Goal: Task Accomplishment & Management: Manage account settings

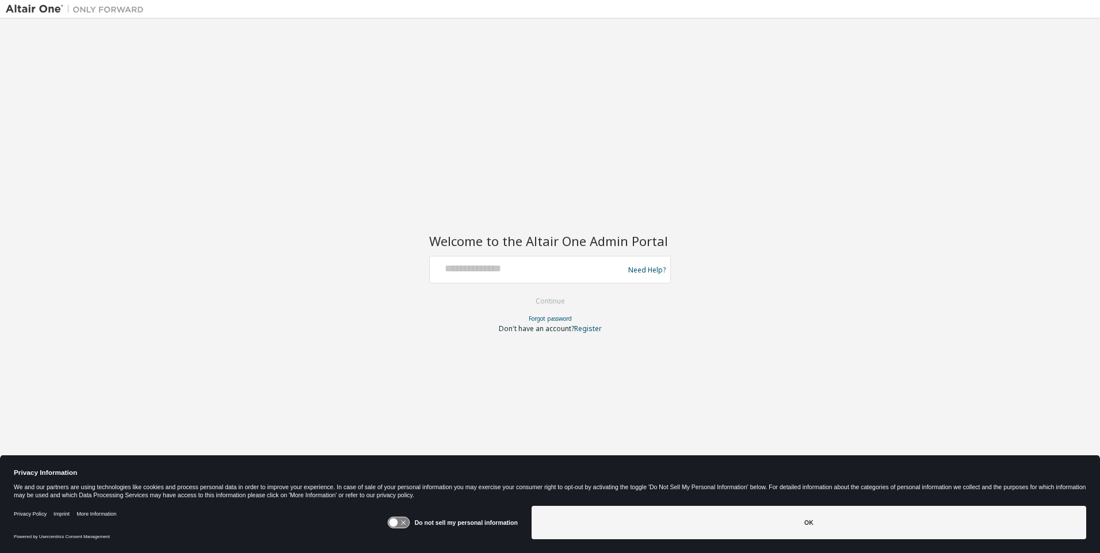
type input "**********"
click at [543, 294] on button "Continue" at bounding box center [549, 301] width 53 height 17
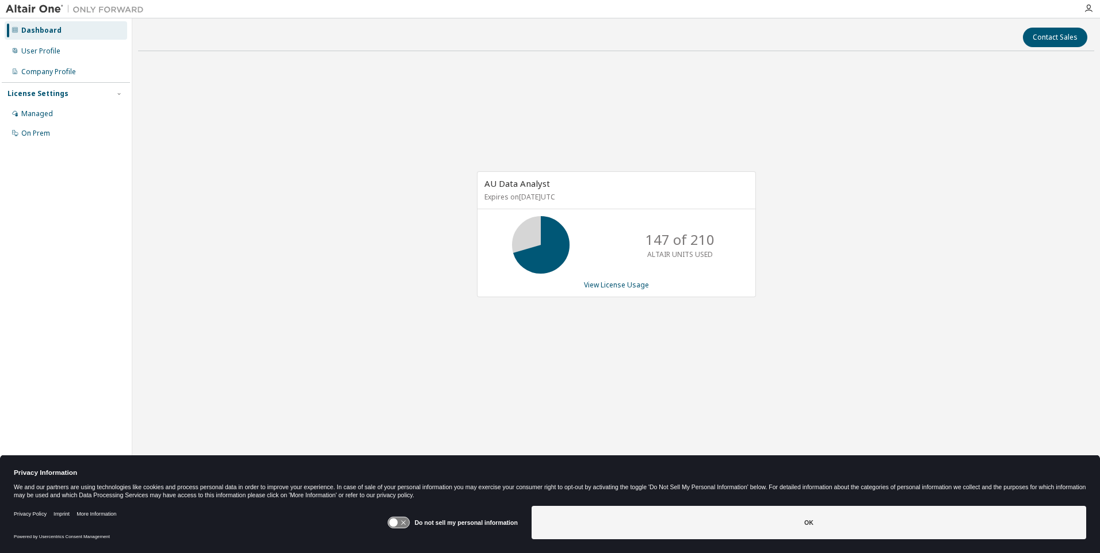
click at [40, 10] on img at bounding box center [78, 9] width 144 height 12
click at [43, 44] on div "User Profile" at bounding box center [66, 51] width 123 height 18
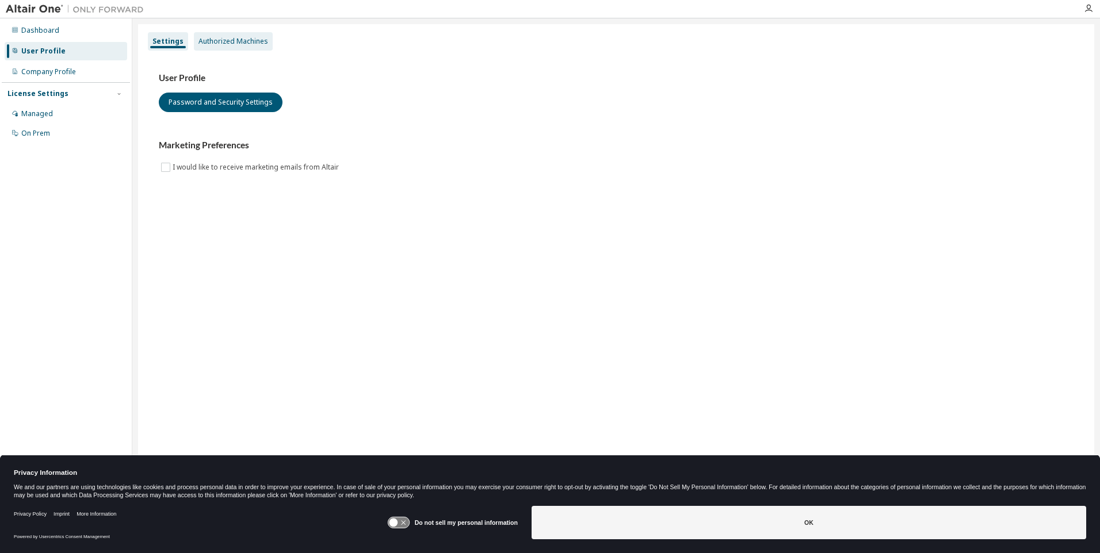
click at [240, 38] on div "Authorized Machines" at bounding box center [233, 41] width 70 height 9
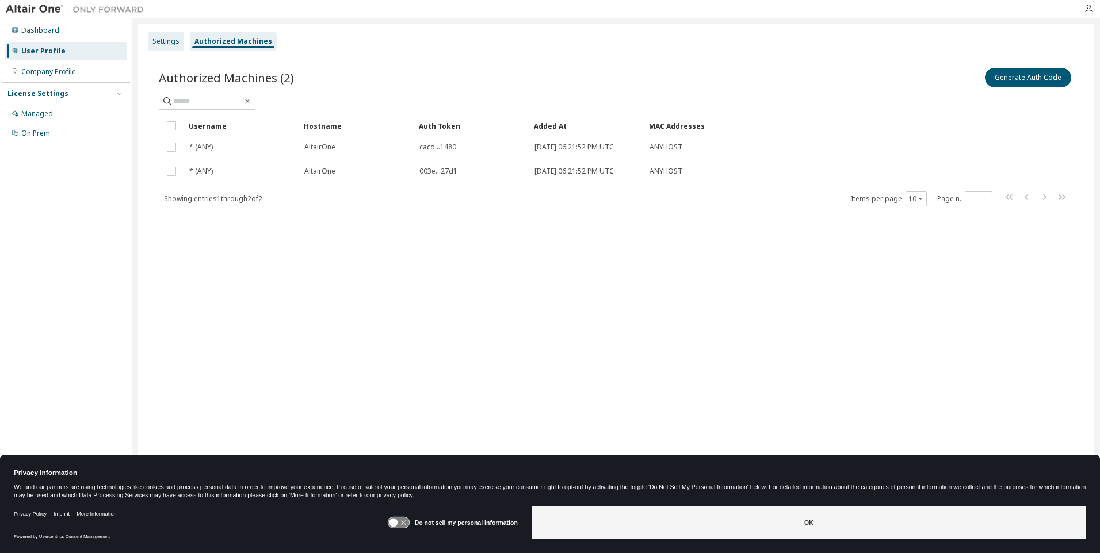
click at [155, 46] on div "Settings" at bounding box center [166, 41] width 36 height 18
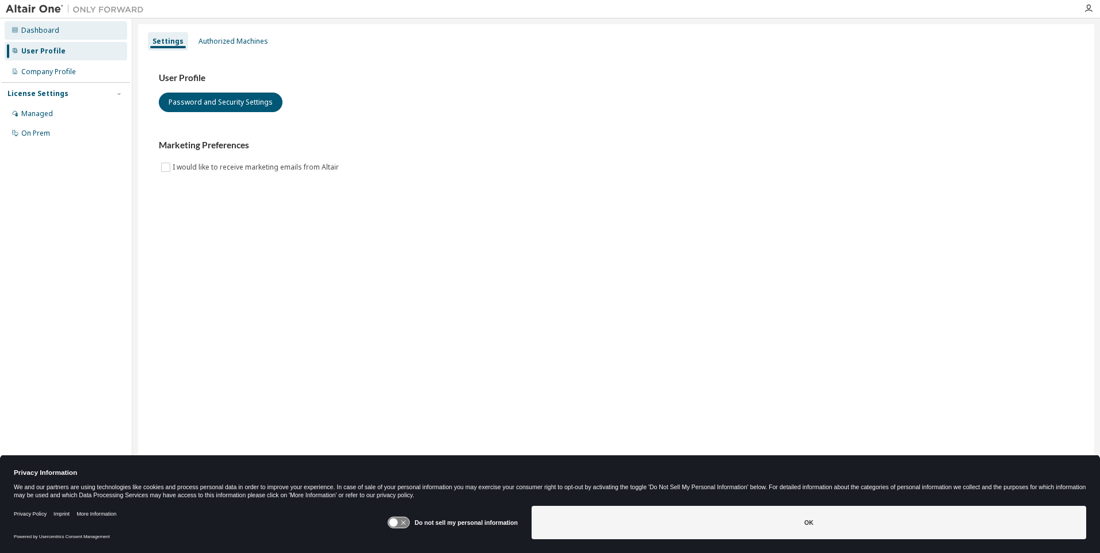
click at [20, 22] on div "Dashboard" at bounding box center [66, 30] width 123 height 18
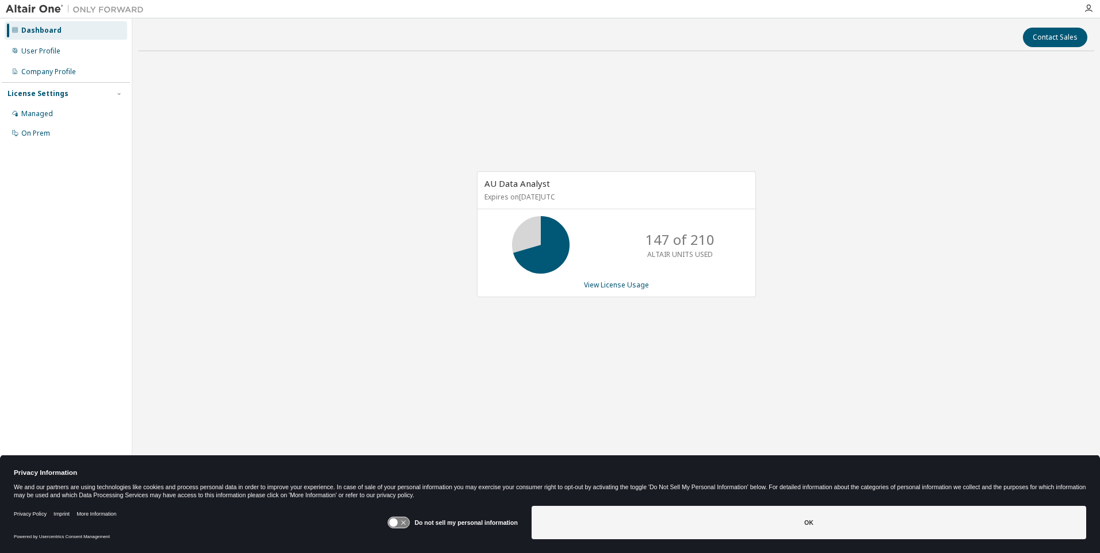
click at [292, 372] on div "AU Data Analyst Expires on October 27, 2026 UTC 147 of 210 ALTAIR UNITS USED Vi…" at bounding box center [616, 239] width 956 height 359
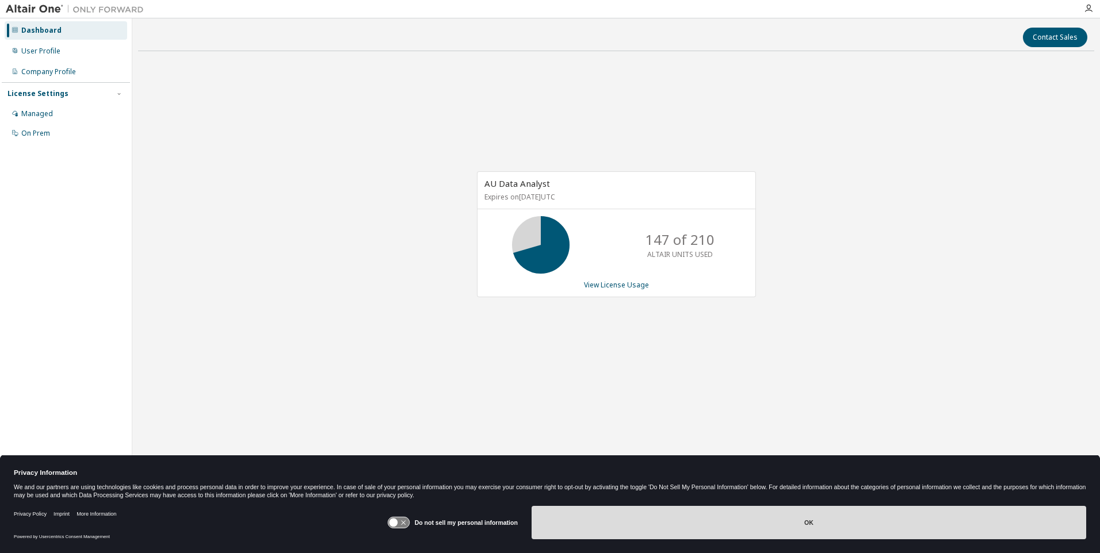
click at [728, 531] on button "OK" at bounding box center [808, 522] width 554 height 33
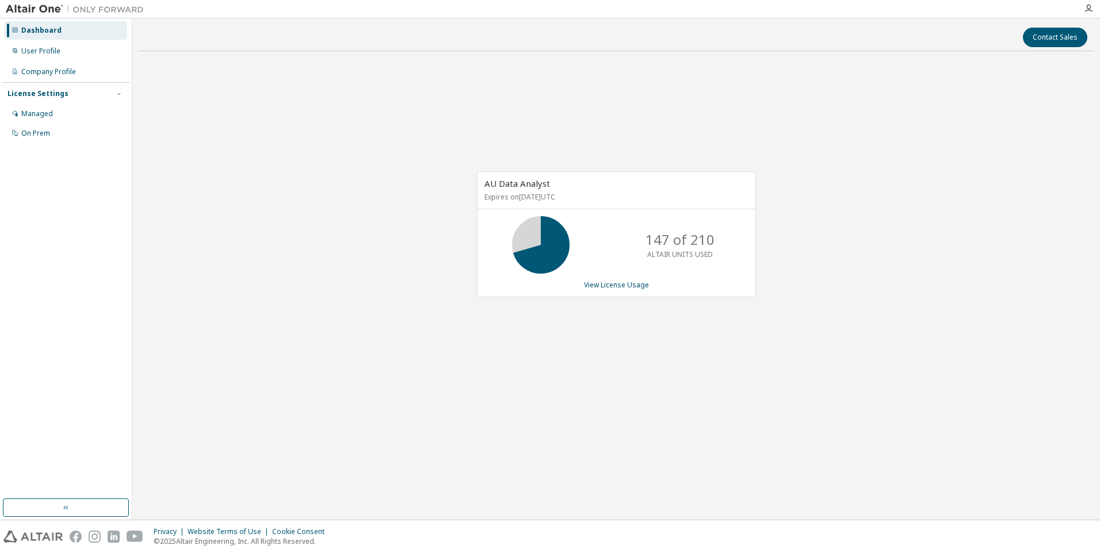
click at [301, 205] on div "AU Data Analyst Expires on October 27, 2026 UTC 147 of 210 ALTAIR UNITS USED Vi…" at bounding box center [616, 239] width 956 height 359
click at [74, 504] on button "button" at bounding box center [66, 508] width 126 height 18
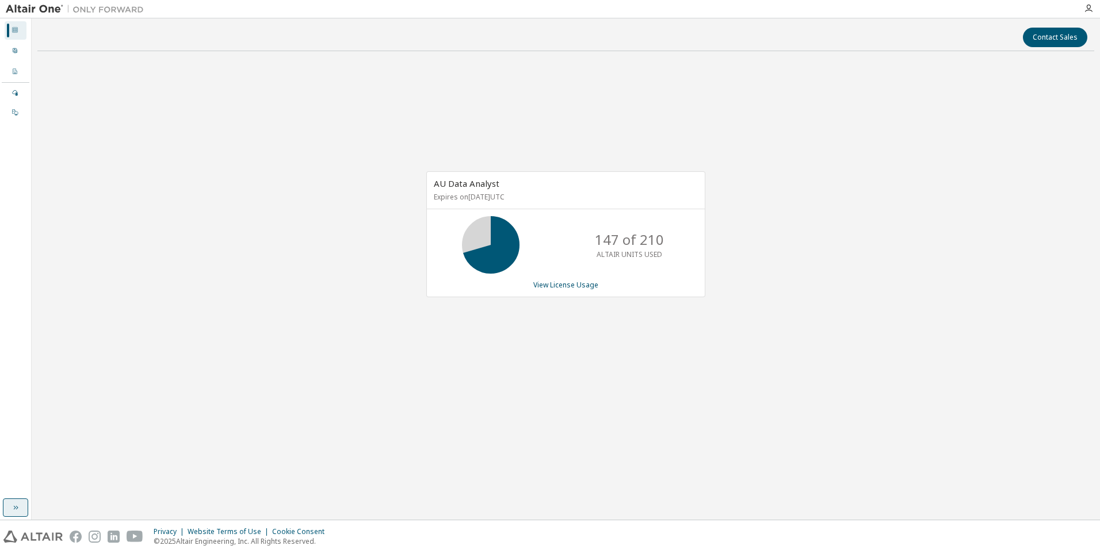
click at [24, 505] on button "button" at bounding box center [15, 508] width 25 height 18
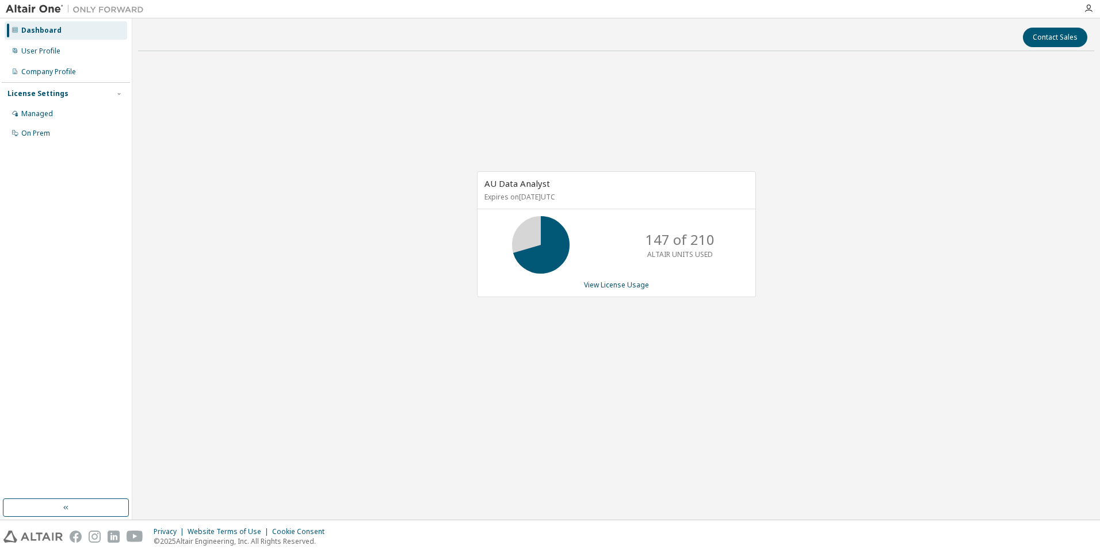
click at [18, 10] on img at bounding box center [78, 9] width 144 height 12
click at [42, 6] on img at bounding box center [78, 9] width 144 height 12
click at [109, 9] on img at bounding box center [78, 9] width 144 height 12
click at [20, 3] on img at bounding box center [78, 9] width 144 height 12
click at [335, 156] on div "AU Data Analyst Expires on October 27, 2026 UTC 147 of 210 ALTAIR UNITS USED Vi…" at bounding box center [616, 239] width 956 height 359
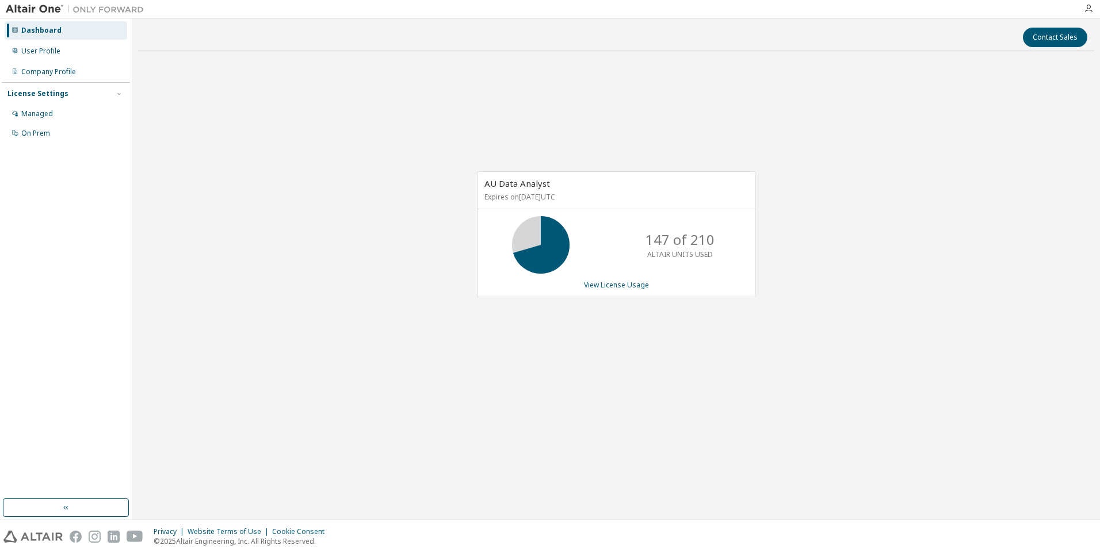
click at [293, 295] on div "AU Data Analyst Expires on October 27, 2026 UTC 147 of 210 ALTAIR UNITS USED Vi…" at bounding box center [616, 239] width 956 height 359
click at [27, 8] on img at bounding box center [78, 9] width 144 height 12
click at [252, 116] on div "AU Data Analyst Expires on October 27, 2026 UTC 147 of 210 ALTAIR UNITS USED Vi…" at bounding box center [616, 239] width 956 height 359
click at [191, 133] on div "AU Data Analyst Expires on October 27, 2026 UTC 147 of 210 ALTAIR UNITS USED Vi…" at bounding box center [616, 239] width 956 height 359
click at [104, 94] on div "License Settings" at bounding box center [65, 94] width 117 height 10
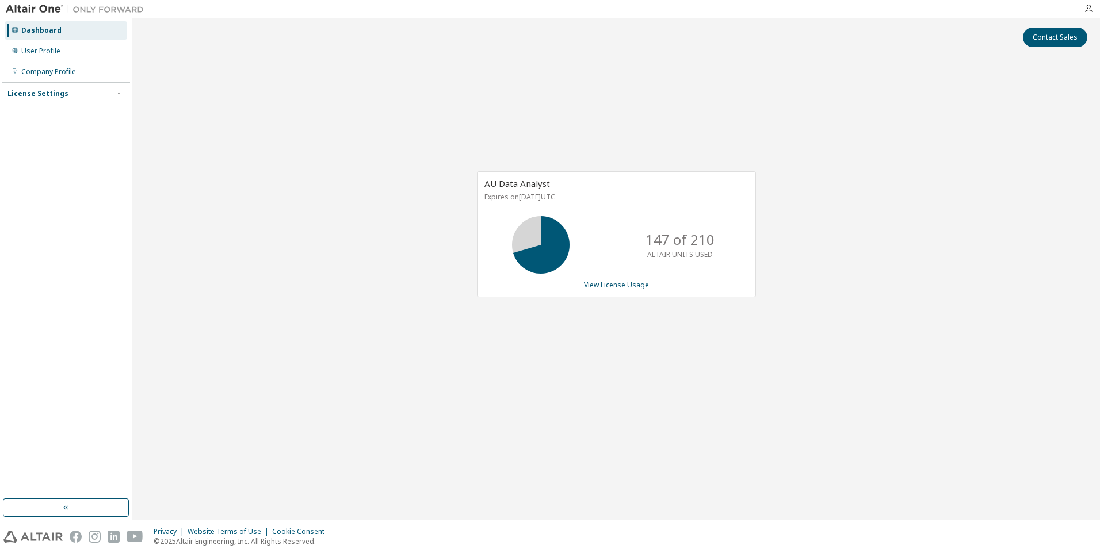
click at [104, 93] on div "License Settings" at bounding box center [65, 94] width 117 height 10
click at [78, 53] on div "User Profile" at bounding box center [66, 51] width 123 height 18
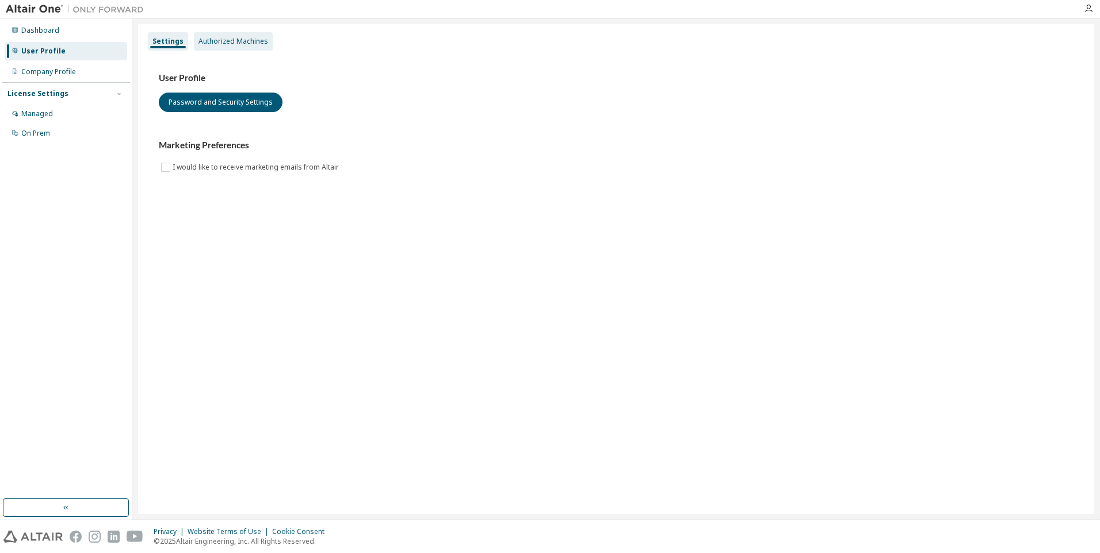
click at [254, 40] on div "Authorized Machines" at bounding box center [233, 41] width 70 height 9
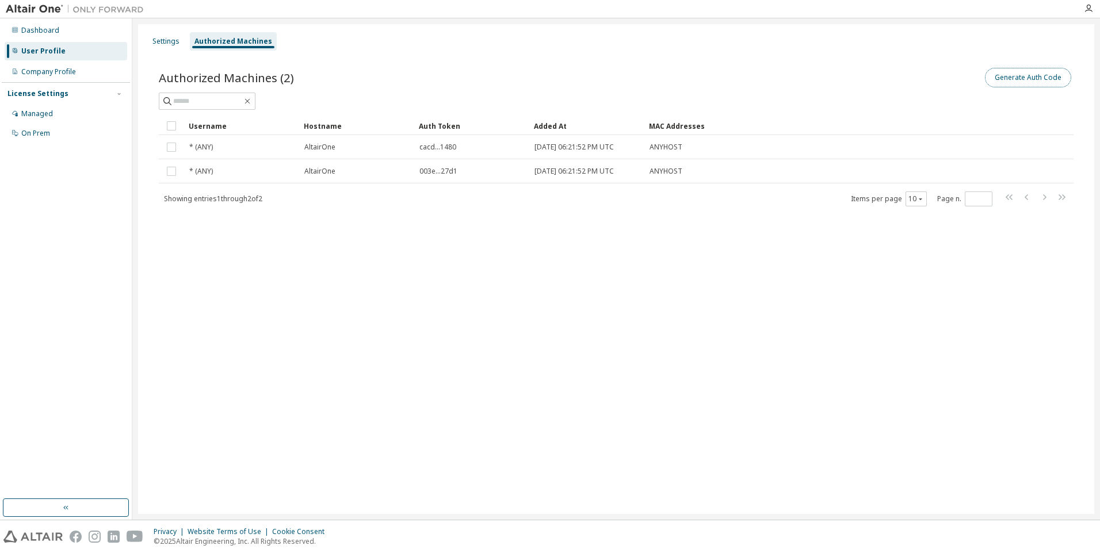
click at [1022, 82] on button "Generate Auth Code" at bounding box center [1028, 78] width 86 height 20
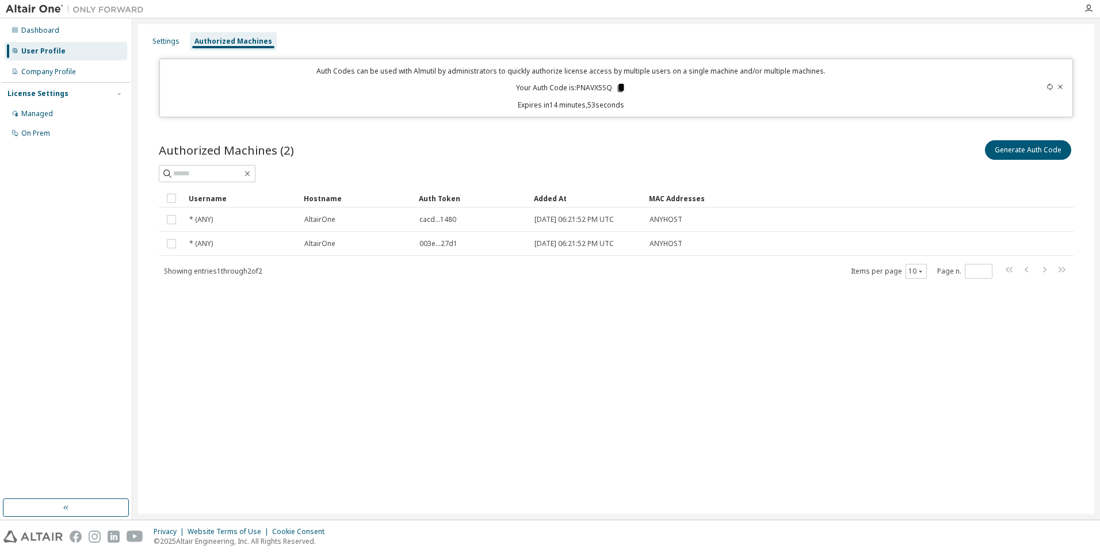
click at [621, 83] on icon at bounding box center [620, 88] width 10 height 10
click at [620, 83] on icon at bounding box center [620, 88] width 10 height 10
click at [619, 86] on icon at bounding box center [621, 88] width 6 height 8
click at [1009, 156] on button "Generate Auth Code" at bounding box center [1028, 150] width 86 height 20
click at [618, 89] on icon at bounding box center [621, 88] width 6 height 8
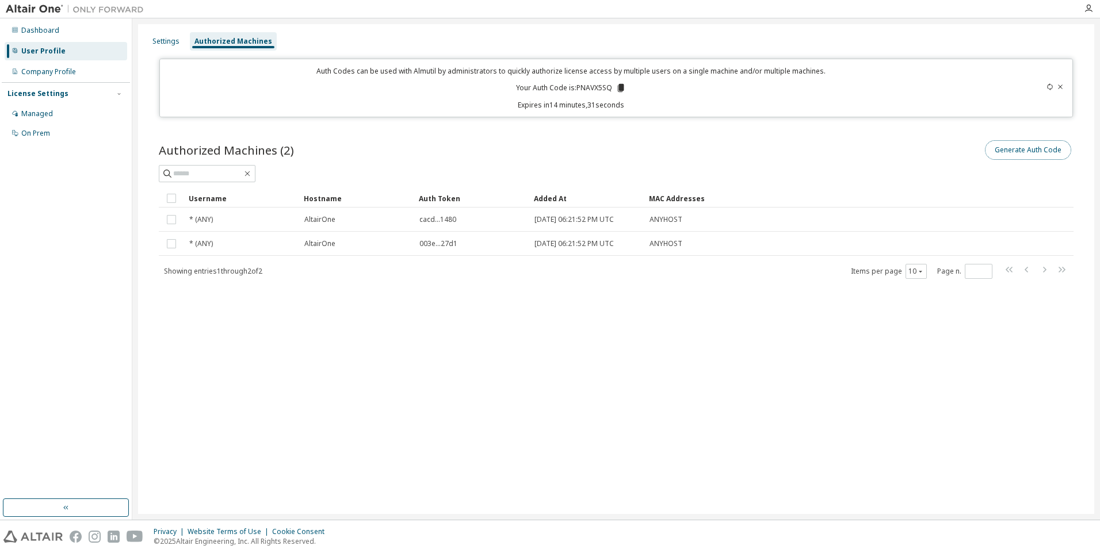
click at [1000, 149] on button "Generate Auth Code" at bounding box center [1028, 150] width 86 height 20
click at [1015, 158] on button "Generate Auth Code" at bounding box center [1028, 150] width 86 height 20
click at [1061, 85] on icon at bounding box center [1060, 86] width 7 height 7
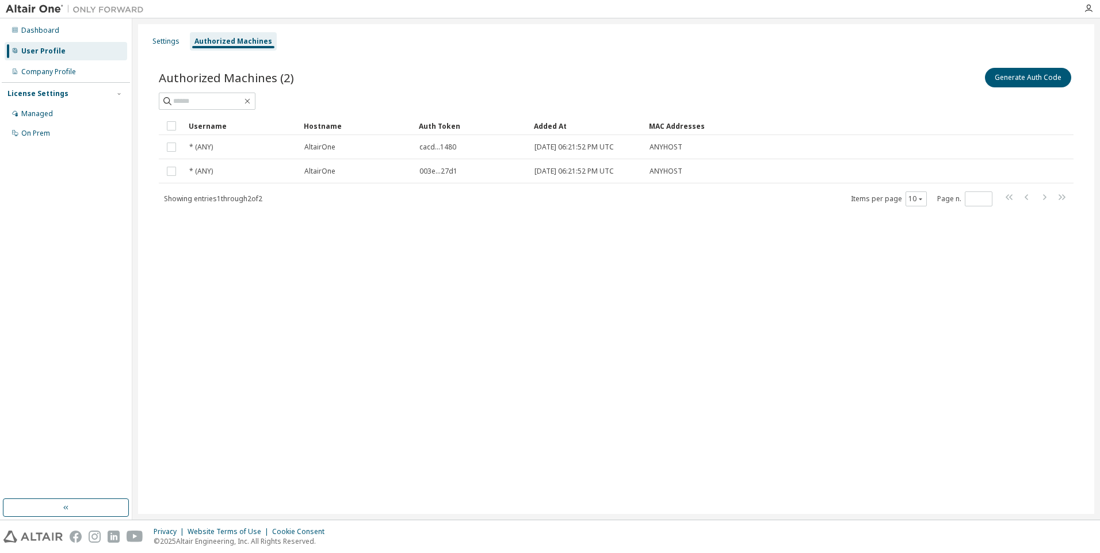
click at [1048, 87] on div "Generate Auth Code" at bounding box center [844, 78] width 457 height 24
click at [1043, 78] on button "Generate Auth Code" at bounding box center [1028, 78] width 86 height 20
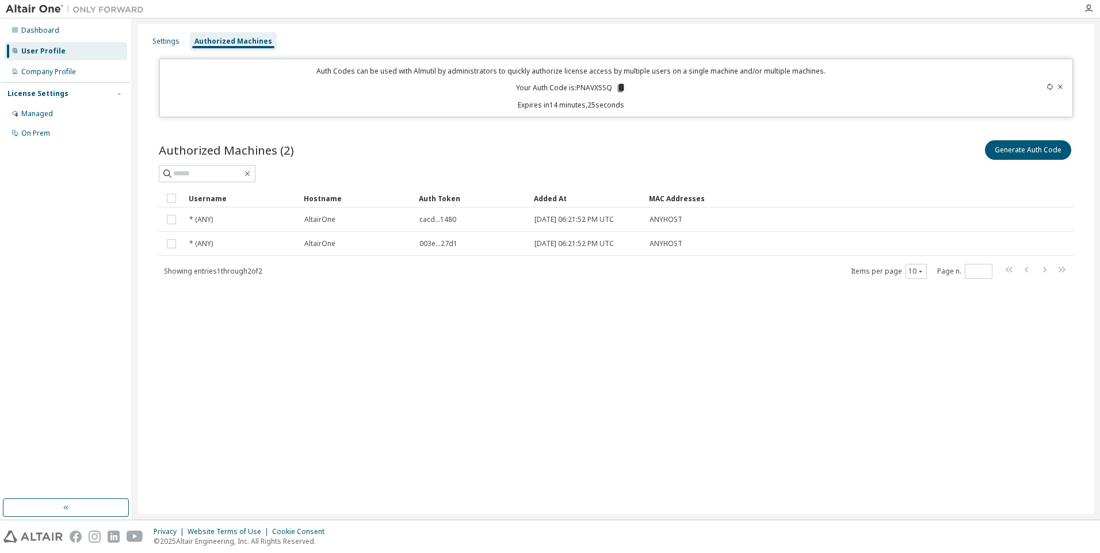
click at [618, 87] on icon at bounding box center [621, 88] width 6 height 8
drag, startPoint x: 618, startPoint y: 87, endPoint x: 653, endPoint y: 91, distance: 36.0
click at [653, 91] on div "Auth Codes can be used with Almutil by administrators to quickly authorize lice…" at bounding box center [571, 88] width 809 height 44
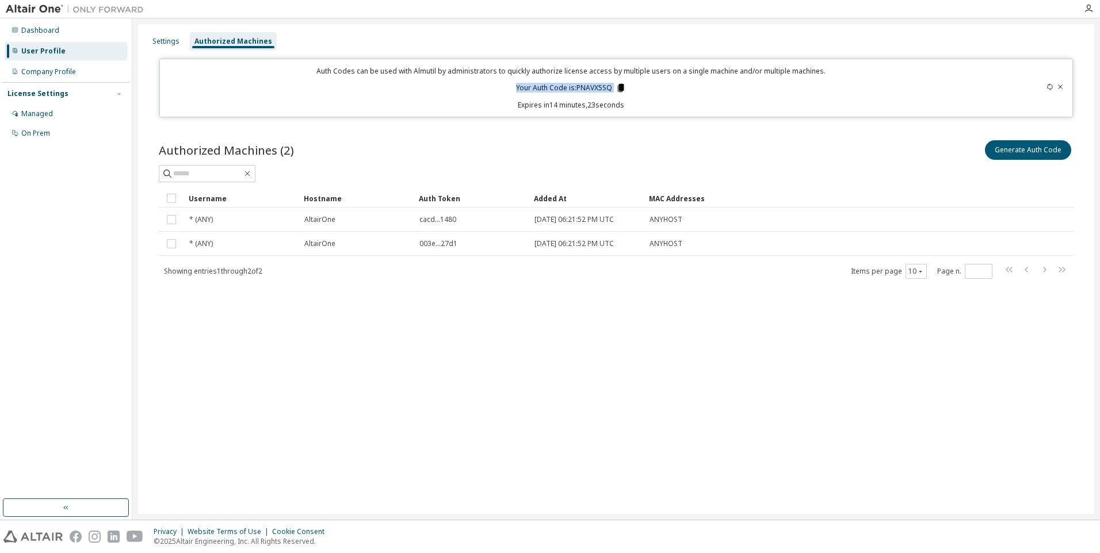
click at [621, 88] on icon at bounding box center [621, 88] width 6 height 8
click at [670, 91] on div "Auth Codes can be used with Almutil by administrators to quickly authorize lice…" at bounding box center [571, 88] width 809 height 44
click at [927, 388] on div "Settings Authorized Machines Auth Codes can be used with Almutil by administrat…" at bounding box center [616, 269] width 956 height 490
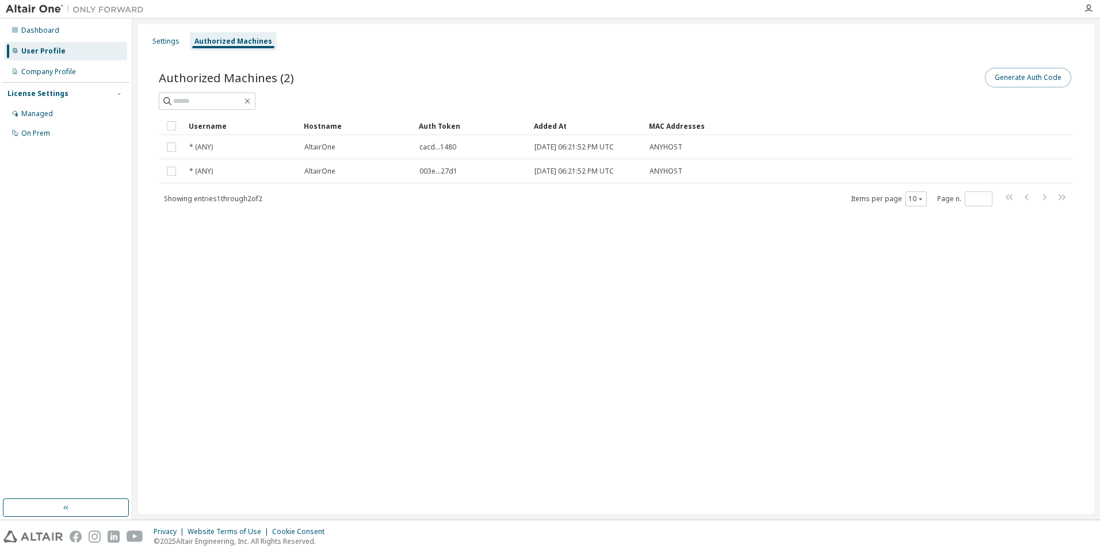
click at [1017, 71] on button "Generate Auth Code" at bounding box center [1028, 78] width 86 height 20
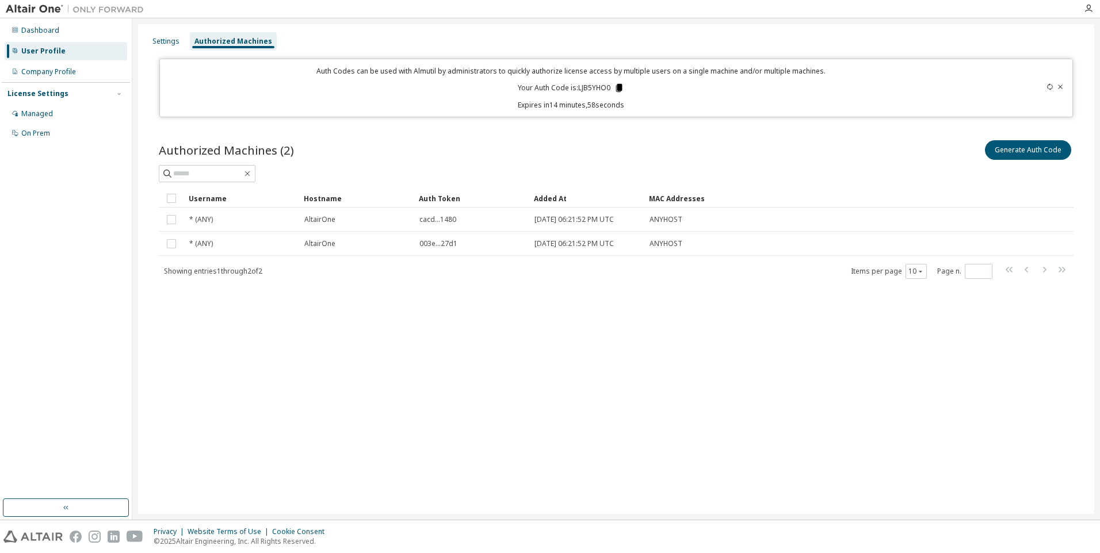
click at [619, 91] on icon at bounding box center [619, 88] width 10 height 10
click at [622, 85] on icon at bounding box center [619, 88] width 6 height 8
click at [1018, 154] on button "Generate Auth Code" at bounding box center [1028, 150] width 86 height 20
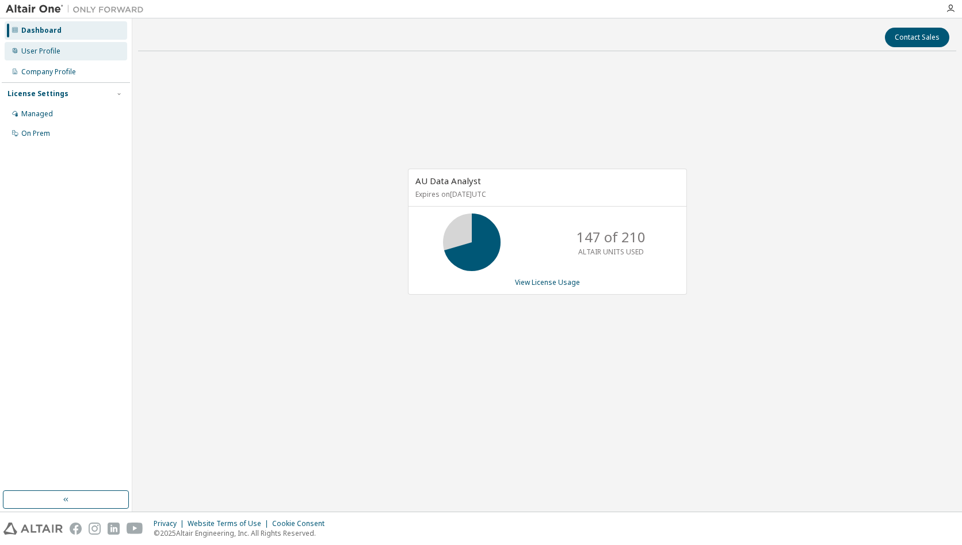
click at [39, 58] on div "User Profile" at bounding box center [66, 51] width 123 height 18
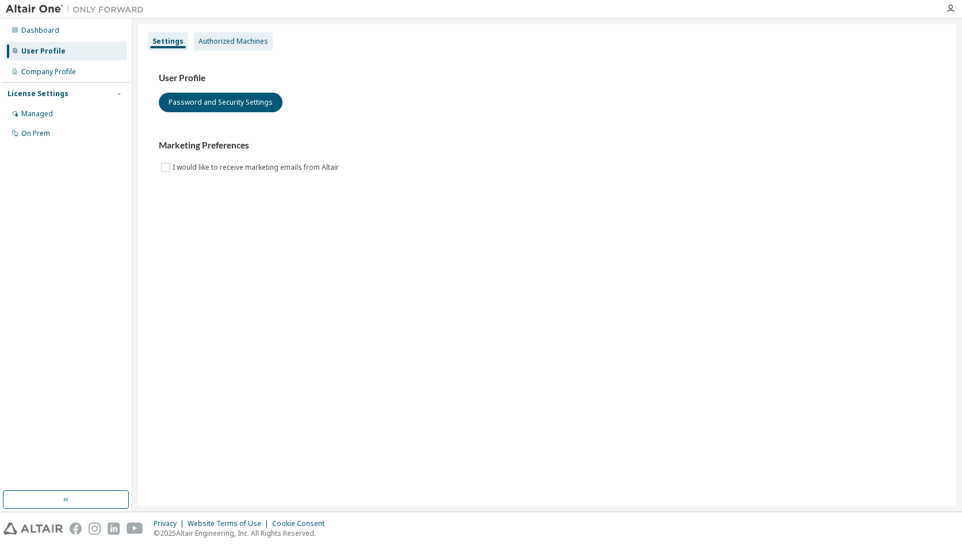
click at [239, 37] on div "Authorized Machines" at bounding box center [233, 41] width 70 height 9
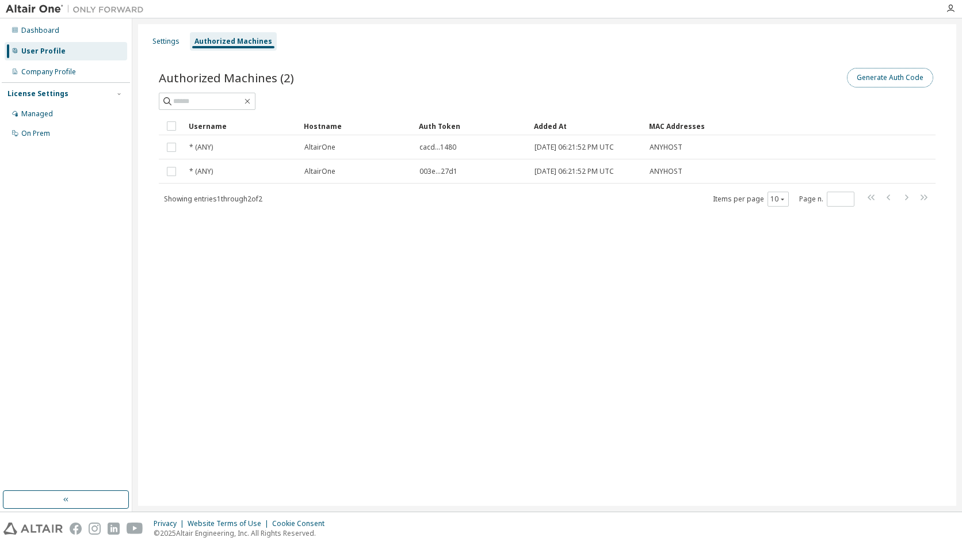
click at [871, 81] on button "Generate Auth Code" at bounding box center [890, 78] width 86 height 20
